Goal: Information Seeking & Learning: Learn about a topic

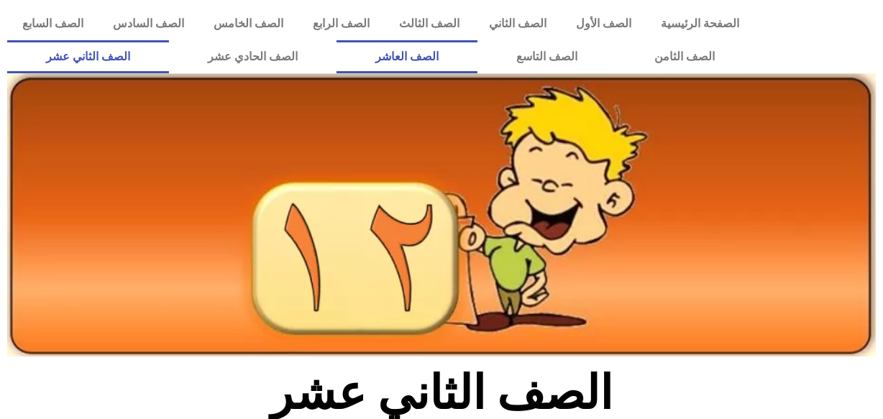
click at [478, 56] on link "الصف العاشر" at bounding box center [407, 56] width 141 height 33
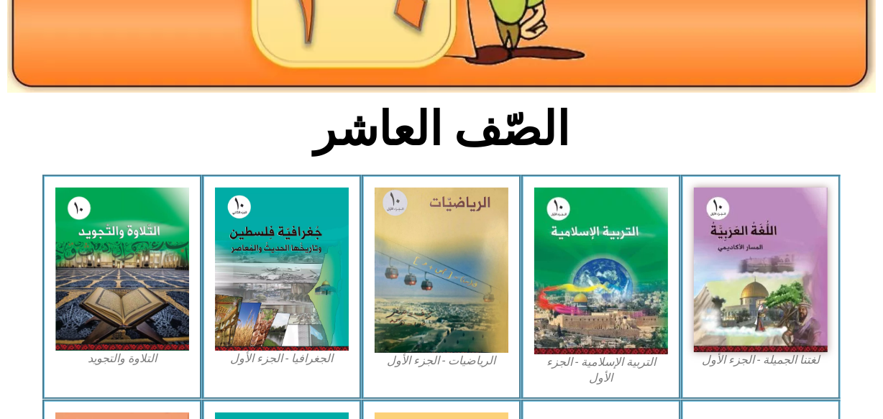
scroll to position [274, 0]
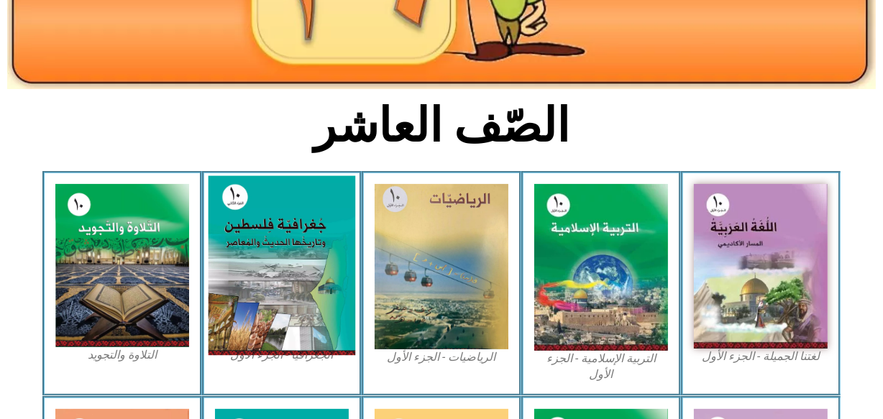
click at [337, 259] on img at bounding box center [282, 266] width 147 height 180
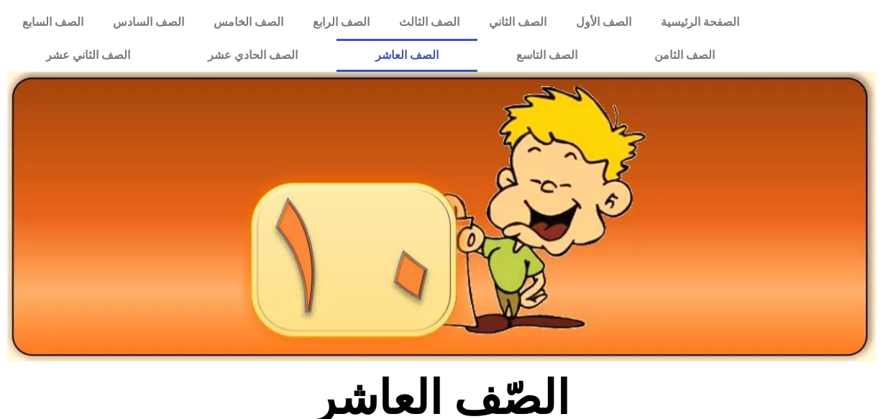
scroll to position [0, 0]
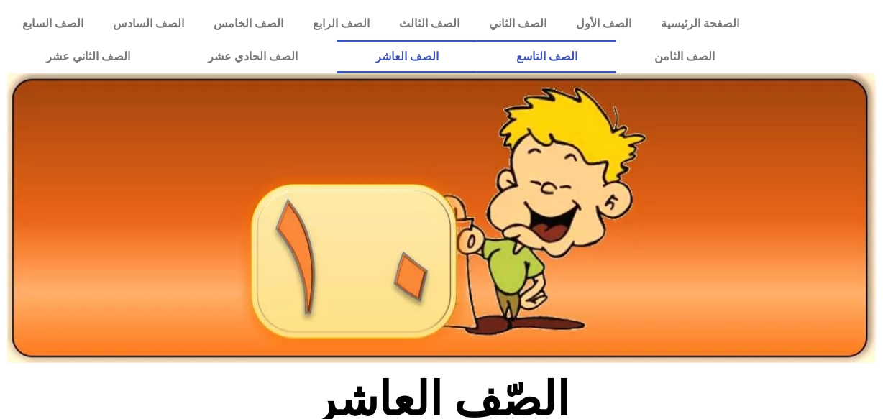
click at [617, 43] on link "الصف التاسع" at bounding box center [547, 56] width 139 height 33
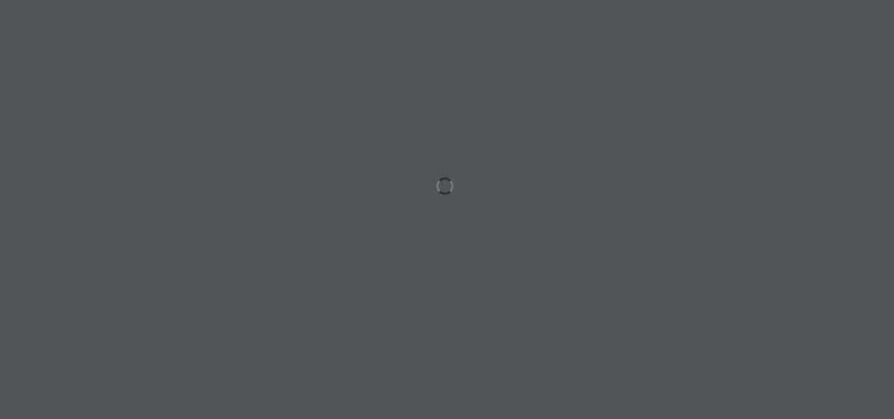
click at [352, 65] on div at bounding box center [447, 209] width 894 height 419
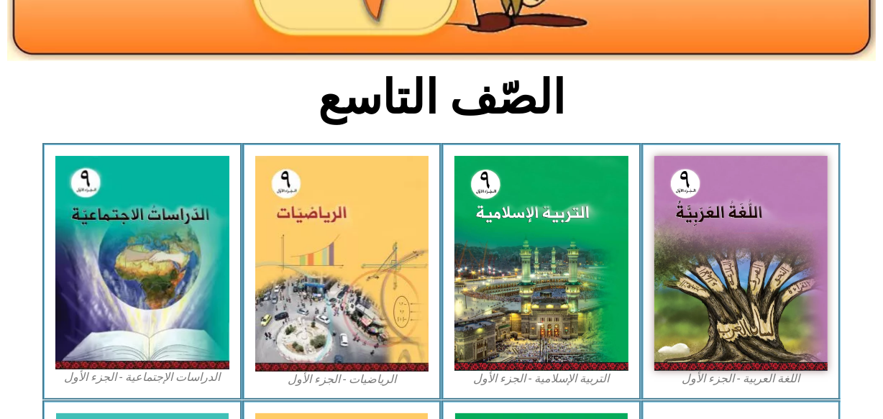
scroll to position [354, 0]
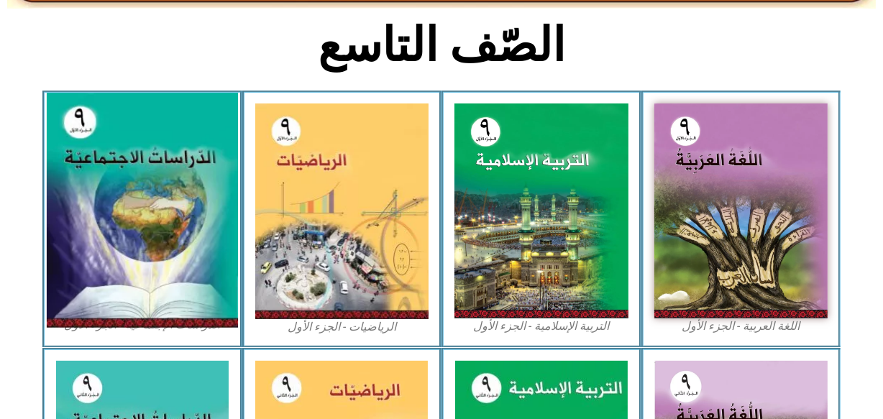
click at [95, 161] on img at bounding box center [142, 211] width 191 height 235
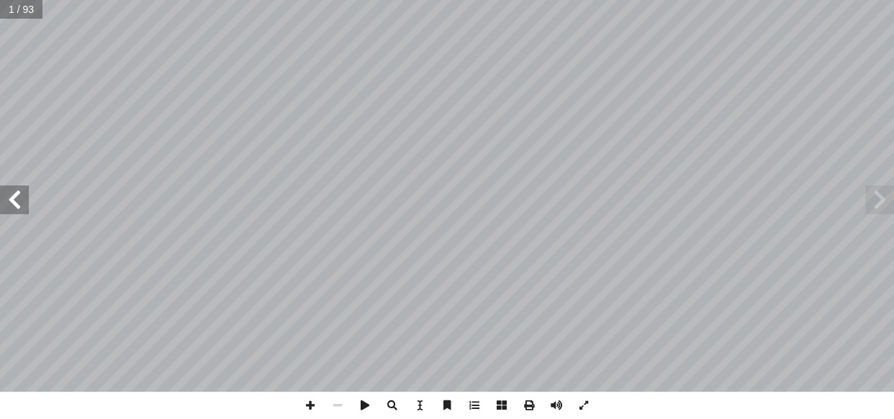
click at [6, 208] on span at bounding box center [14, 200] width 29 height 29
click at [0, 199] on span at bounding box center [14, 200] width 29 height 29
click at [19, 188] on span at bounding box center [14, 200] width 29 height 29
click at [22, 201] on span at bounding box center [14, 200] width 29 height 29
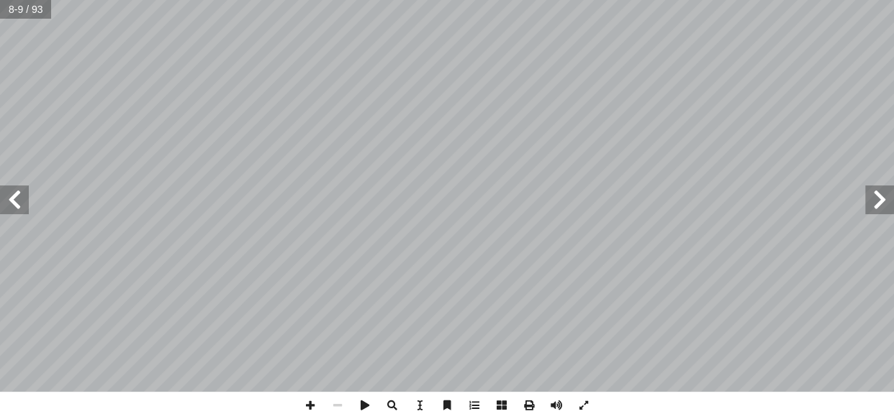
click at [22, 201] on span at bounding box center [14, 200] width 29 height 29
click at [22, 196] on span at bounding box center [14, 200] width 29 height 29
click at [0, 194] on span at bounding box center [14, 200] width 29 height 29
click at [22, 200] on span at bounding box center [14, 200] width 29 height 29
click at [872, 206] on span at bounding box center [879, 200] width 29 height 29
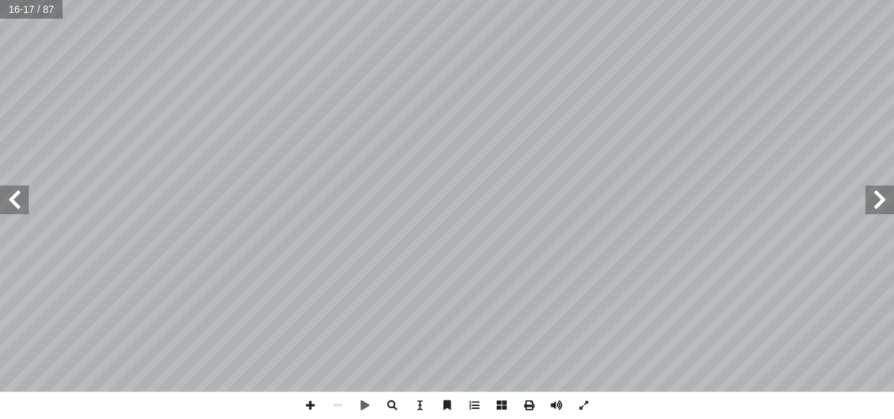
click at [872, 206] on span at bounding box center [879, 200] width 29 height 29
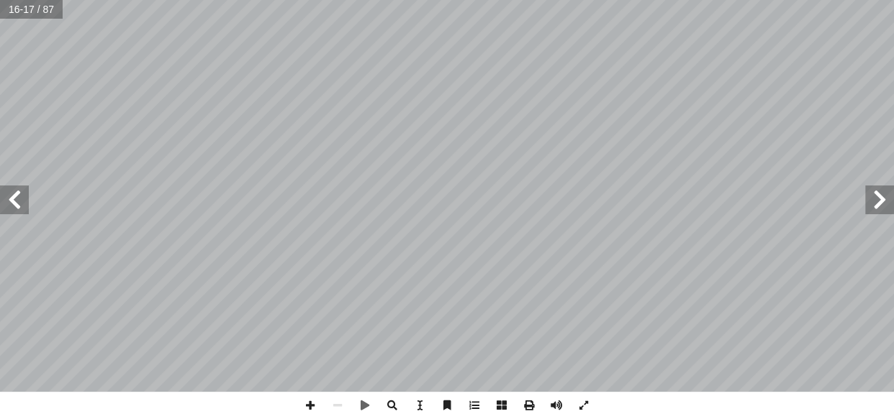
click at [872, 206] on span at bounding box center [879, 200] width 29 height 29
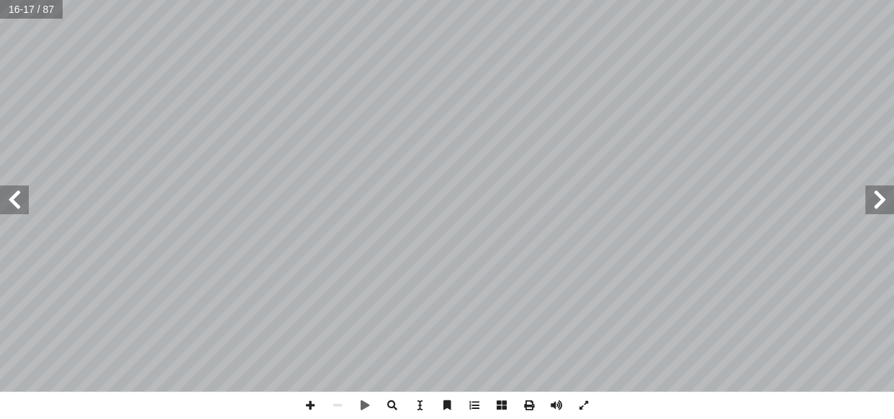
click at [872, 206] on span at bounding box center [879, 200] width 29 height 29
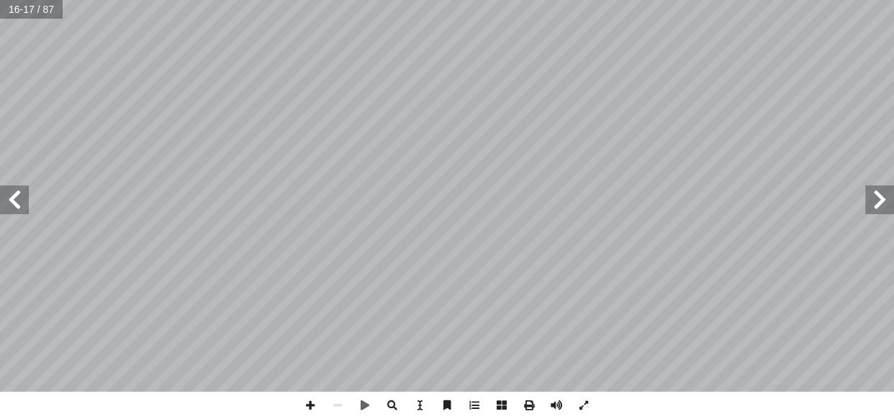
click at [872, 206] on span at bounding box center [879, 200] width 29 height 29
click at [17, 194] on span at bounding box center [14, 200] width 29 height 29
click at [882, 209] on span at bounding box center [879, 200] width 29 height 29
click at [878, 198] on span at bounding box center [879, 200] width 29 height 29
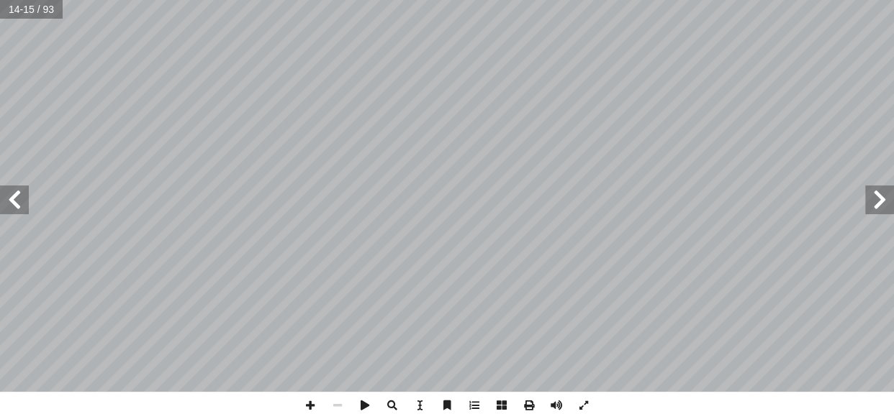
click at [876, 196] on span at bounding box center [879, 200] width 29 height 29
click at [16, 201] on span at bounding box center [14, 200] width 29 height 29
click at [891, 191] on span at bounding box center [879, 200] width 29 height 29
